Goal: Task Accomplishment & Management: Use online tool/utility

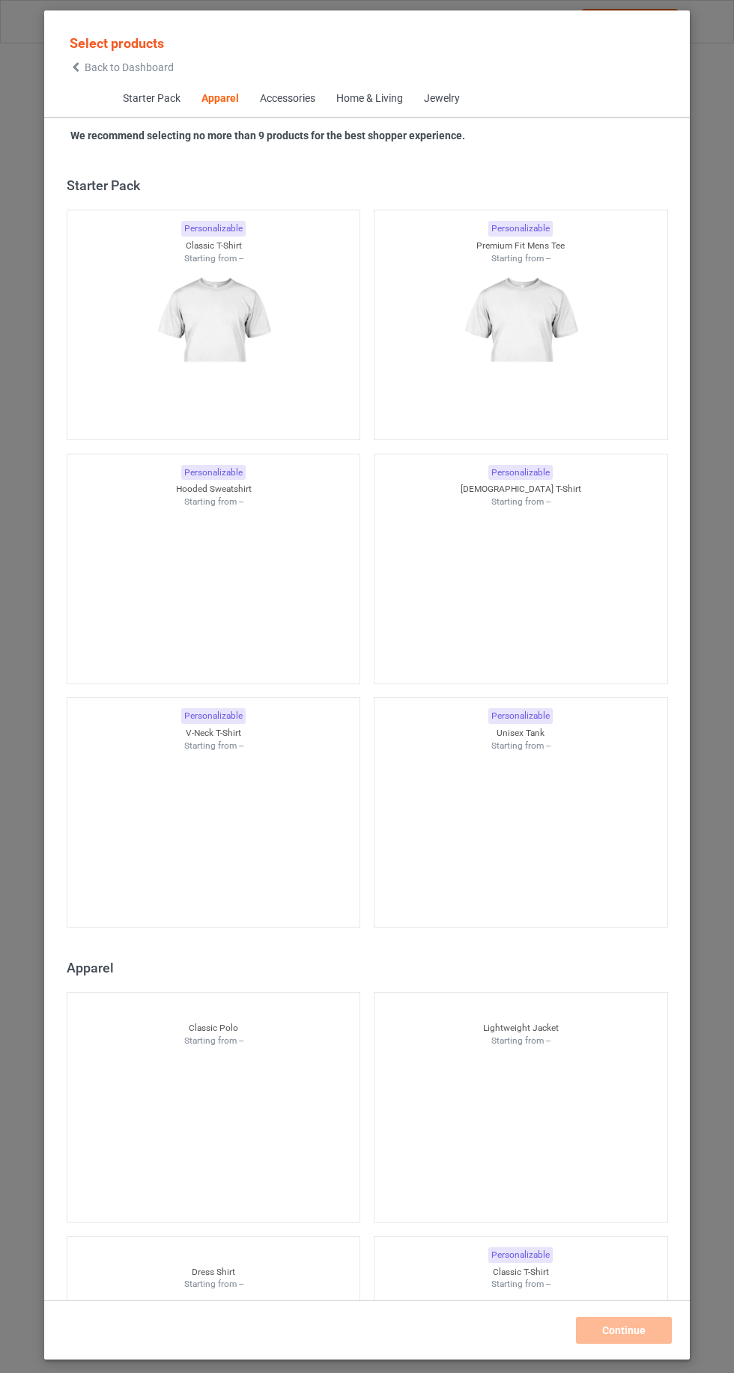
scroll to position [801, 0]
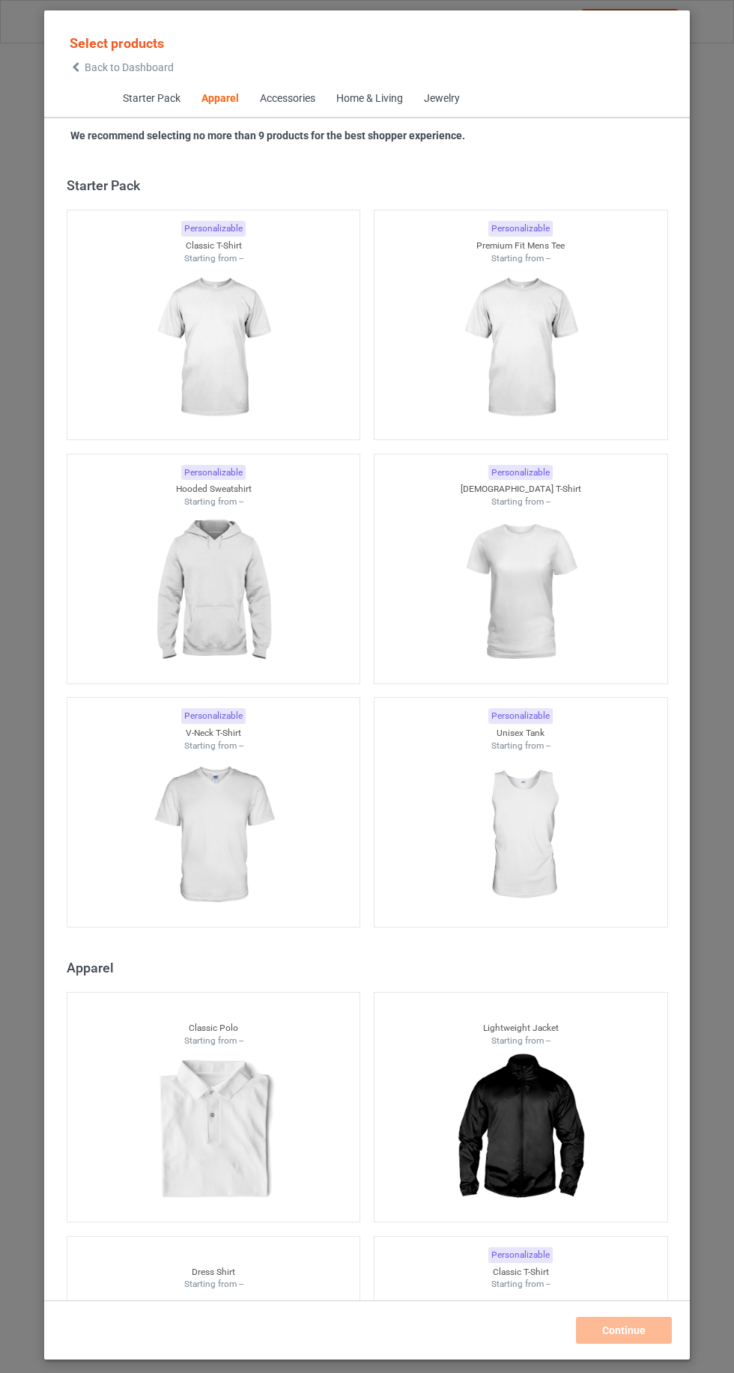
click at [76, 67] on icon at bounding box center [76, 67] width 13 height 10
